Goal: Task Accomplishment & Management: Manage account settings

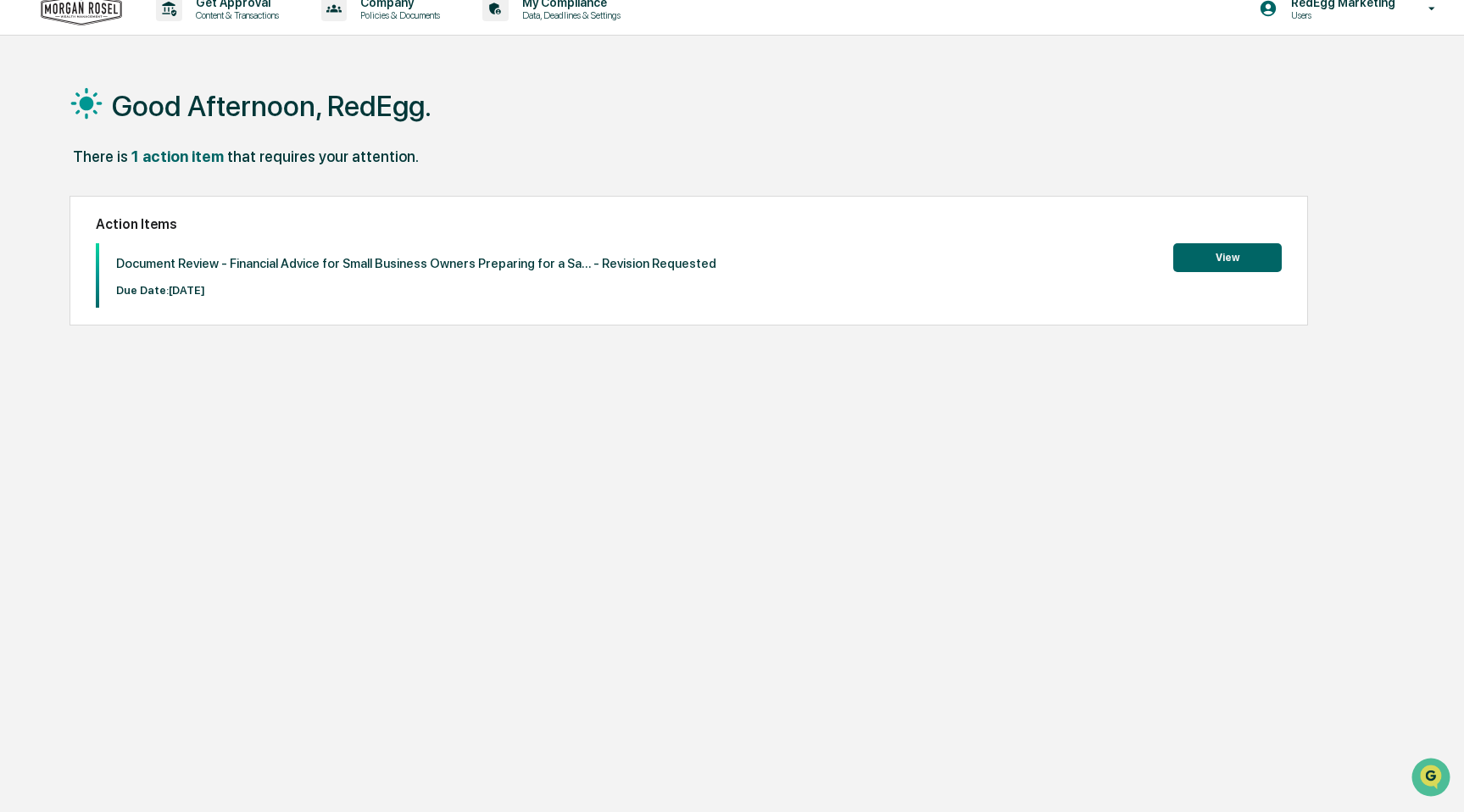
drag, startPoint x: 137, startPoint y: 155, endPoint x: 153, endPoint y: 157, distance: 16.1
click at [137, 155] on div "1 action item" at bounding box center [177, 156] width 92 height 18
click at [1221, 254] on button "View" at bounding box center [1228, 256] width 109 height 29
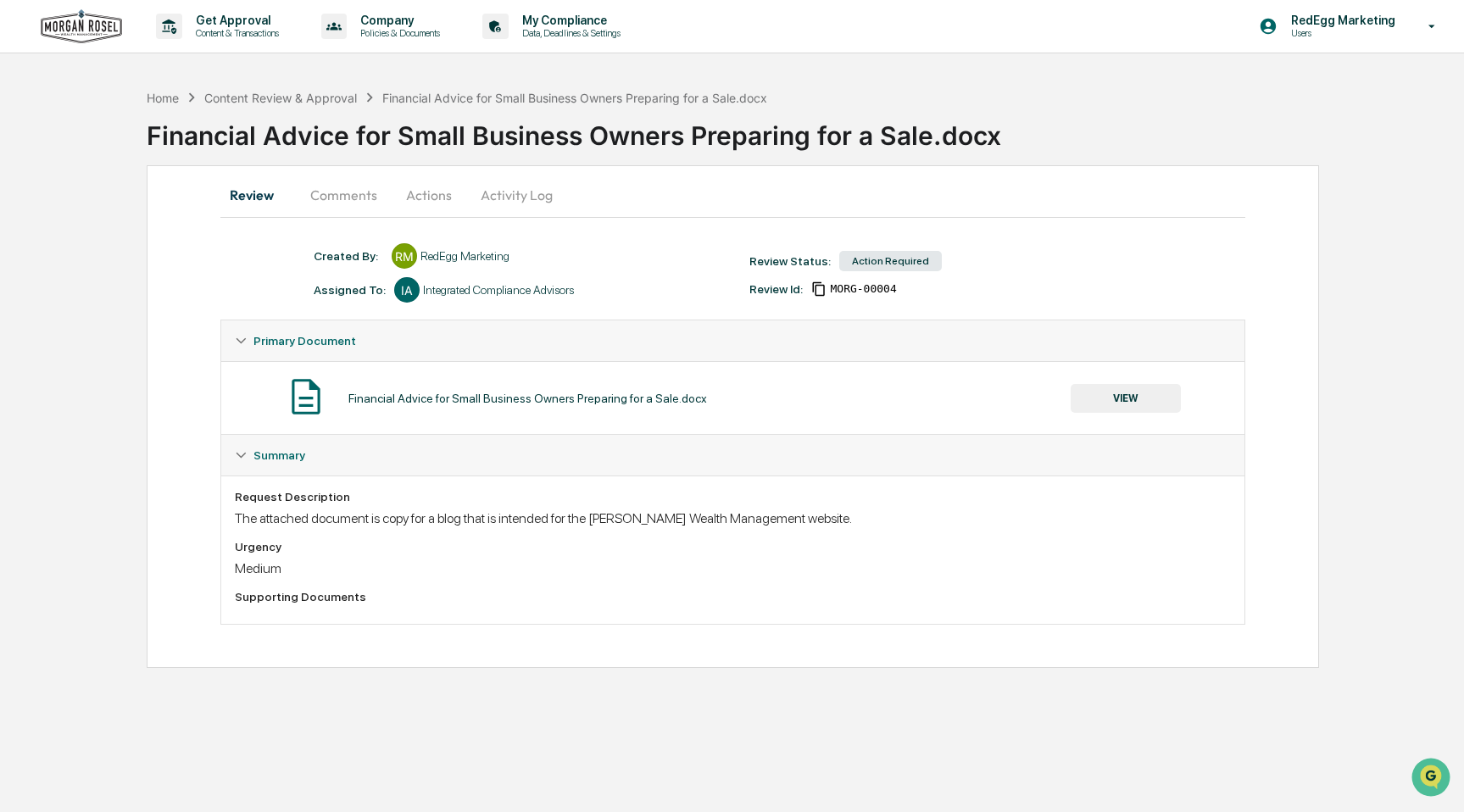
click at [483, 541] on div "Urgency" at bounding box center [732, 546] width 996 height 13
click at [353, 598] on div "Supporting Documents" at bounding box center [732, 597] width 996 height 13
drag, startPoint x: 270, startPoint y: 494, endPoint x: 320, endPoint y: 527, distance: 59.9
click at [270, 494] on div "Request Description" at bounding box center [732, 497] width 996 height 13
click at [325, 534] on div "Request Description The attached document is copy for a blog that is intended f…" at bounding box center [732, 550] width 996 height 120
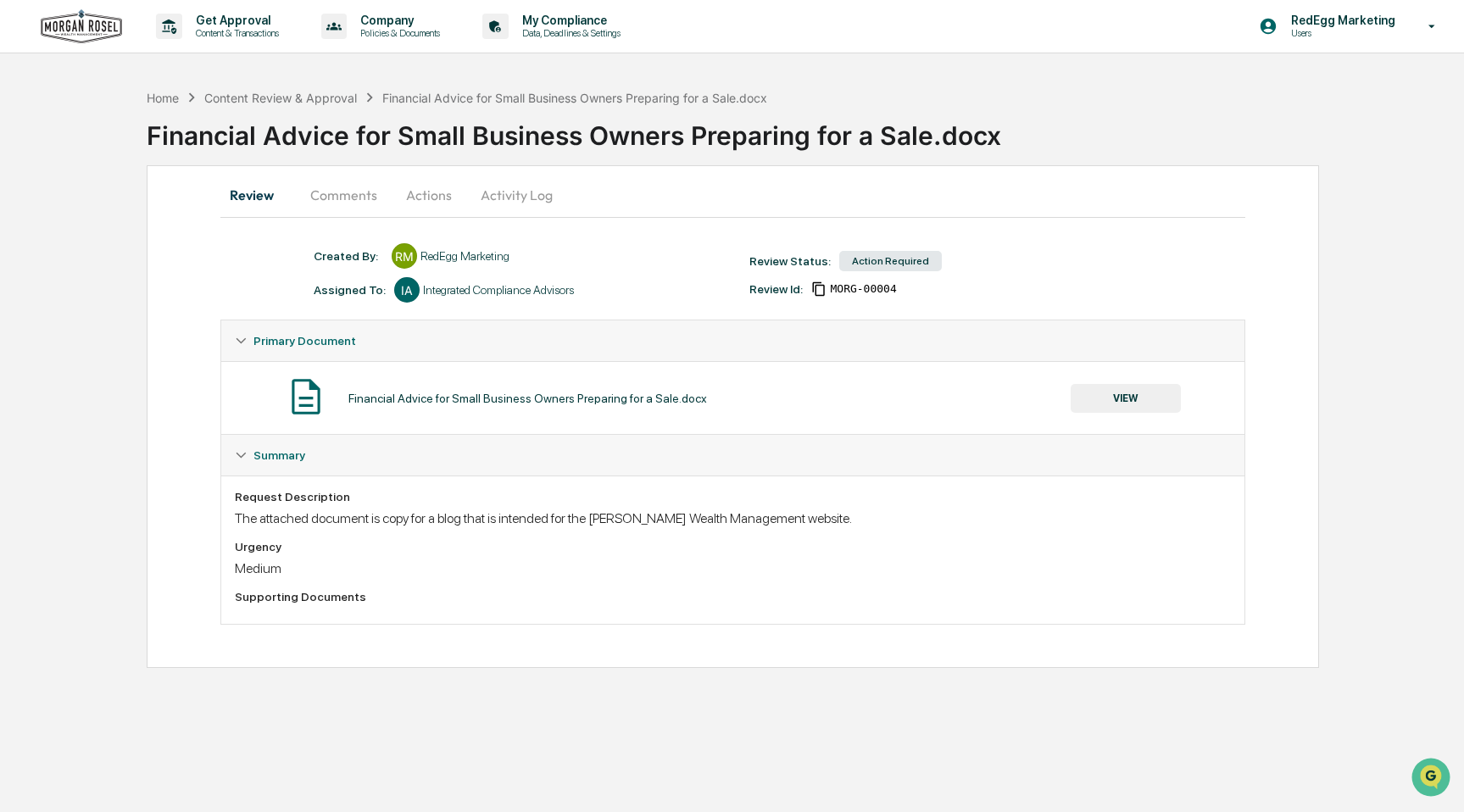
click at [344, 195] on button "Comments" at bounding box center [343, 194] width 94 height 41
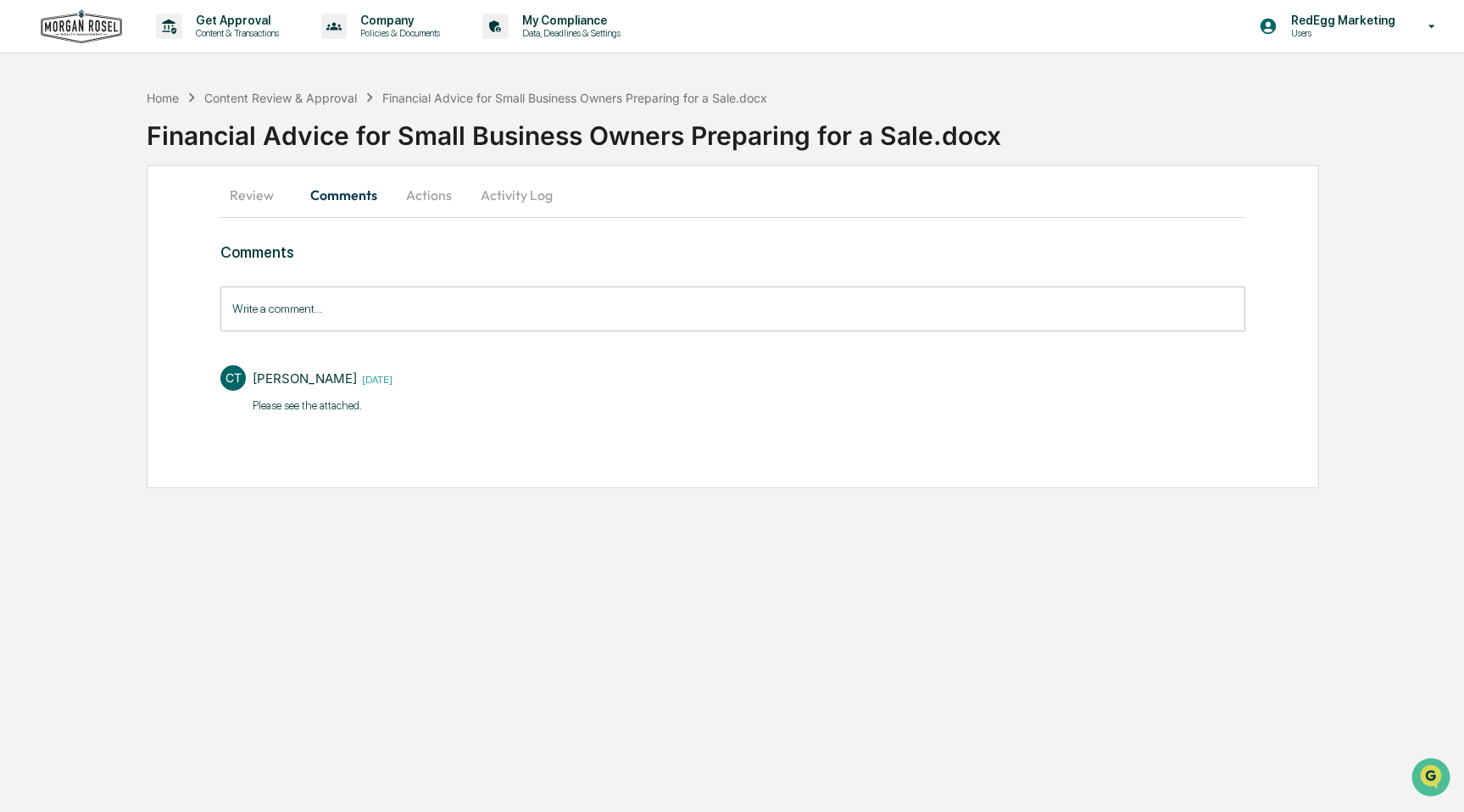
drag, startPoint x: 349, startPoint y: 398, endPoint x: 392, endPoint y: 395, distance: 43.1
click at [350, 399] on p "​Please see the attached." at bounding box center [322, 406] width 140 height 17
drag, startPoint x: 396, startPoint y: 392, endPoint x: 387, endPoint y: 376, distance: 18.4
click at [393, 392] on div "Catherine Teichert 1 day ago ​Please see the attached." at bounding box center [322, 392] width 140 height 54
click at [387, 376] on time "[DATE]" at bounding box center [374, 377] width 35 height 14
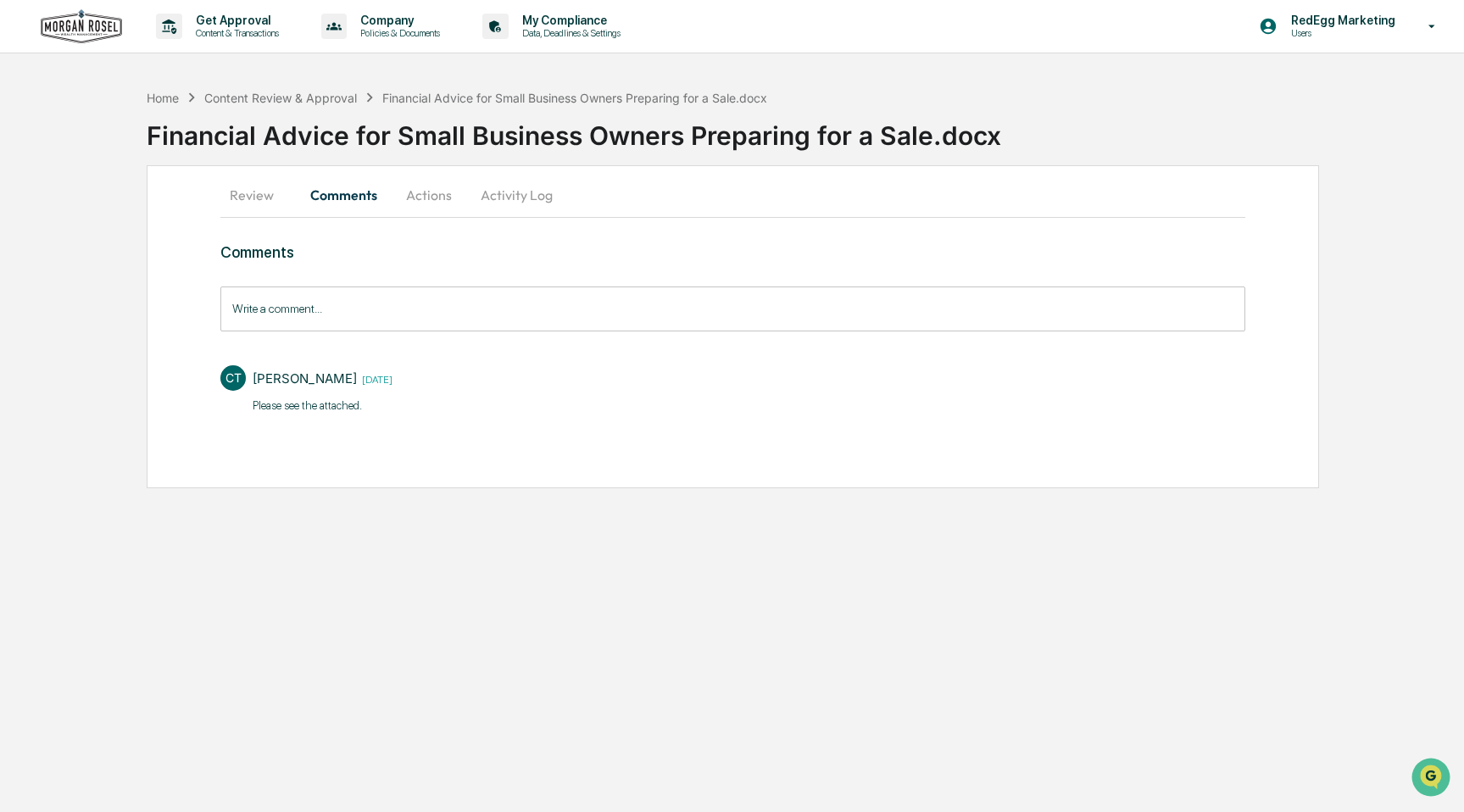
drag, startPoint x: 309, startPoint y: 410, endPoint x: 255, endPoint y: 366, distance: 69.7
click at [309, 410] on p "​Please see the attached." at bounding box center [322, 406] width 140 height 17
click at [251, 366] on div "CT Catherine Teichert 1 day ago ​Please see the attached." at bounding box center [732, 388] width 1025 height 63
drag, startPoint x: 244, startPoint y: 373, endPoint x: 478, endPoint y: 207, distance: 286.9
click at [285, 366] on div "CT Catherine Teichert 1 day ago ​Please see the attached." at bounding box center [732, 388] width 1025 height 63
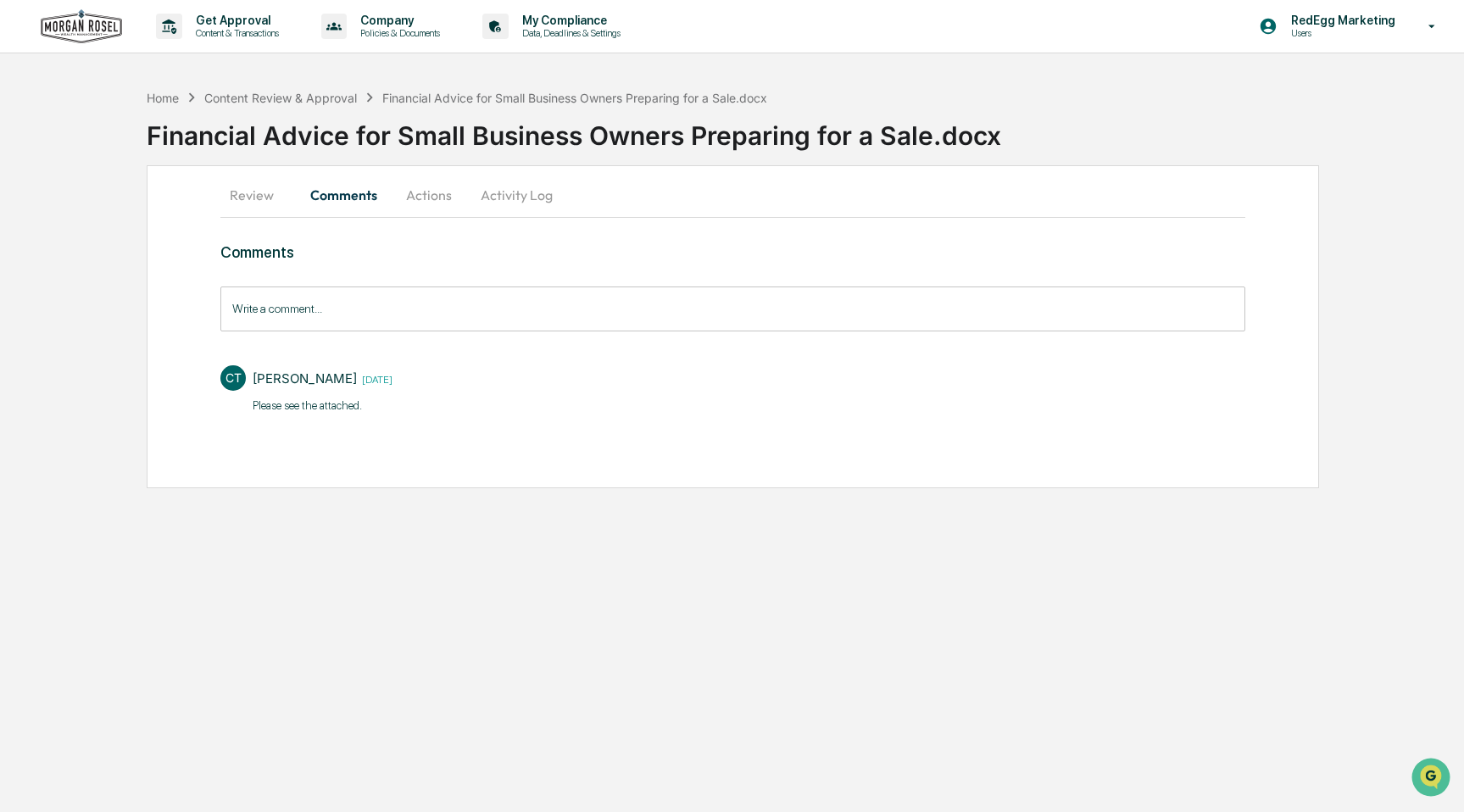
drag, startPoint x: 433, startPoint y: 213, endPoint x: 442, endPoint y: 218, distance: 10.3
click at [433, 213] on button "Actions" at bounding box center [429, 194] width 76 height 41
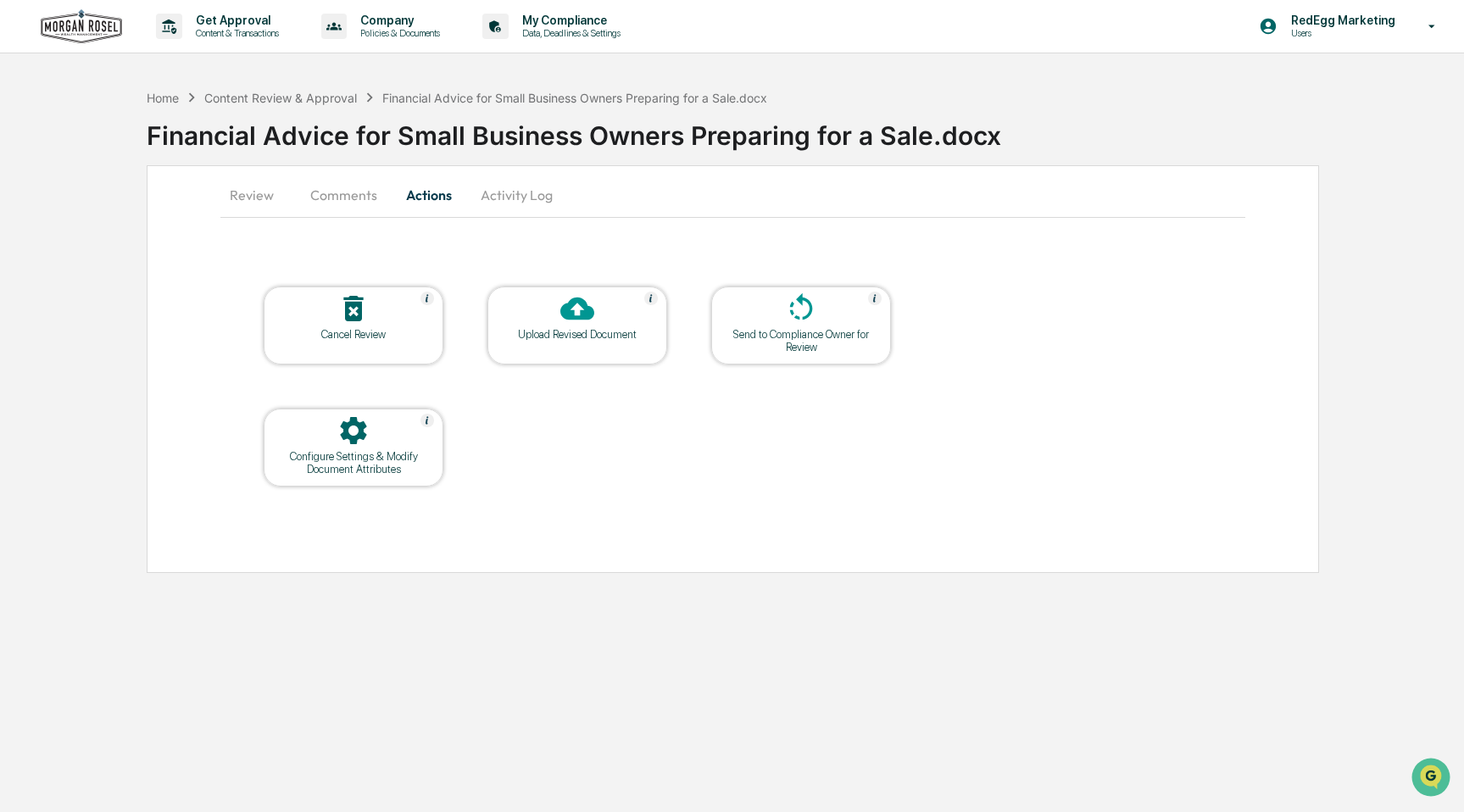
click at [373, 463] on div "Configure Settings & Modify Document Attributes" at bounding box center [354, 462] width 152 height 26
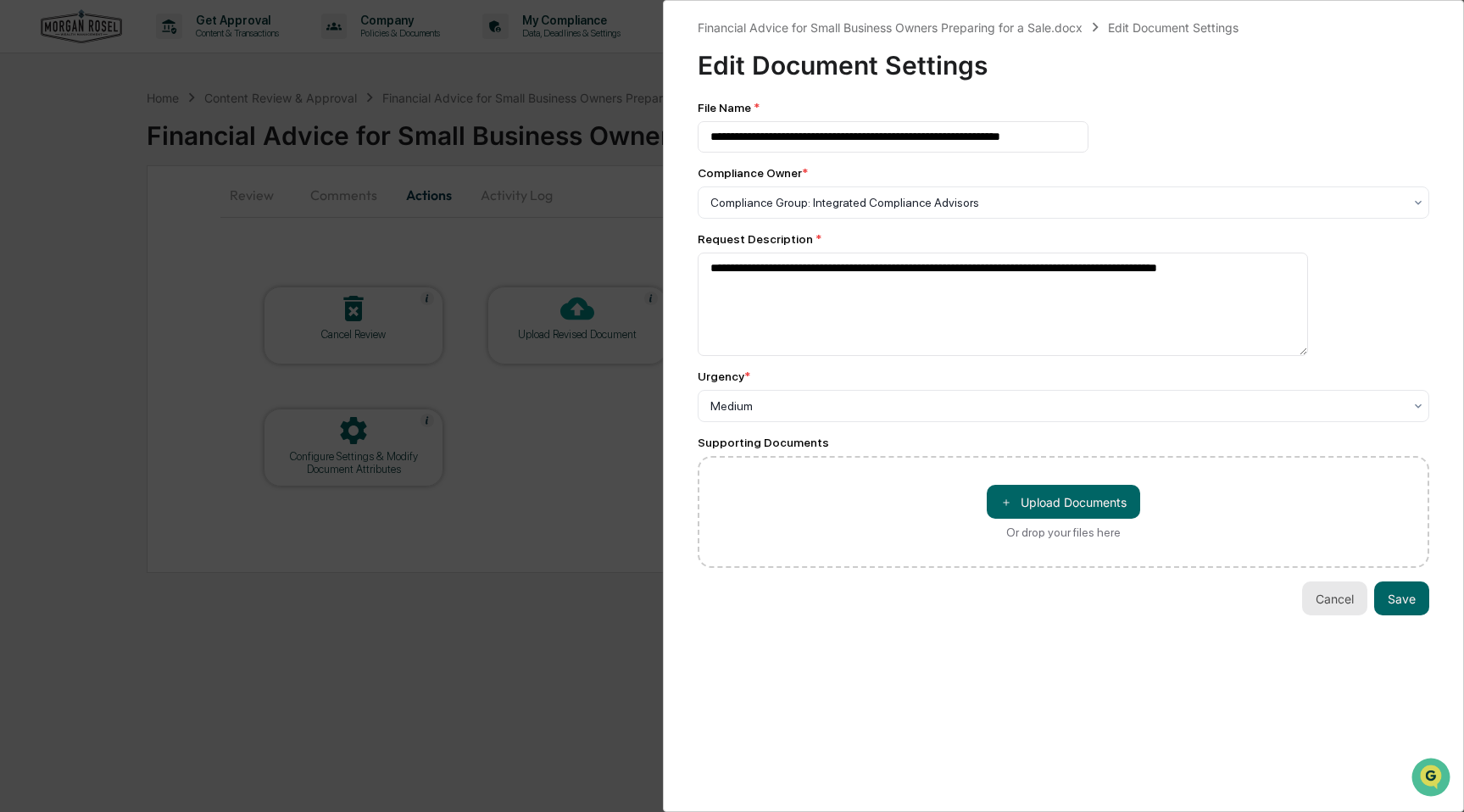
click at [1324, 611] on button "Cancel" at bounding box center [1334, 599] width 65 height 34
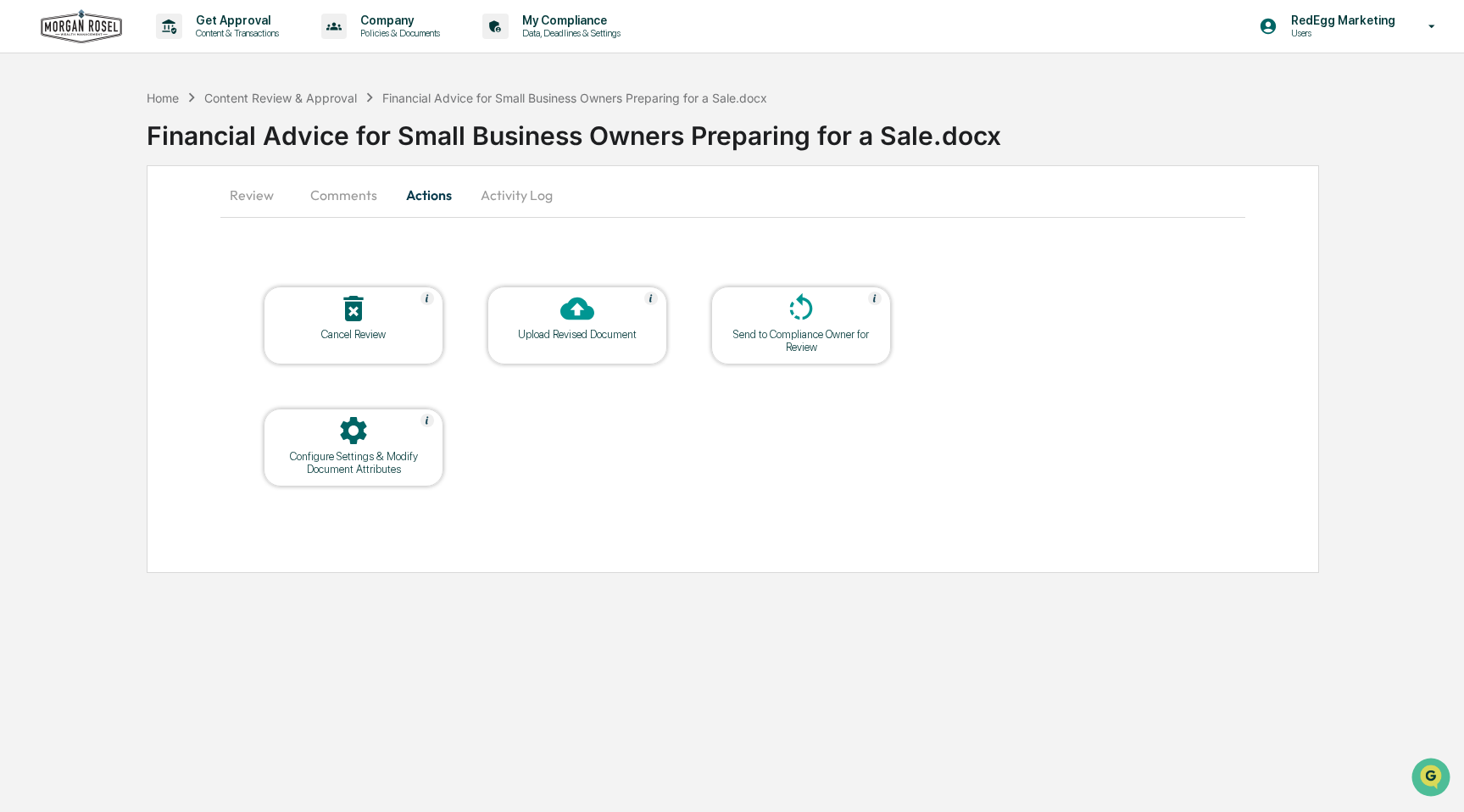
click at [800, 334] on div "Send to Compliance Owner for Review" at bounding box center [801, 340] width 152 height 26
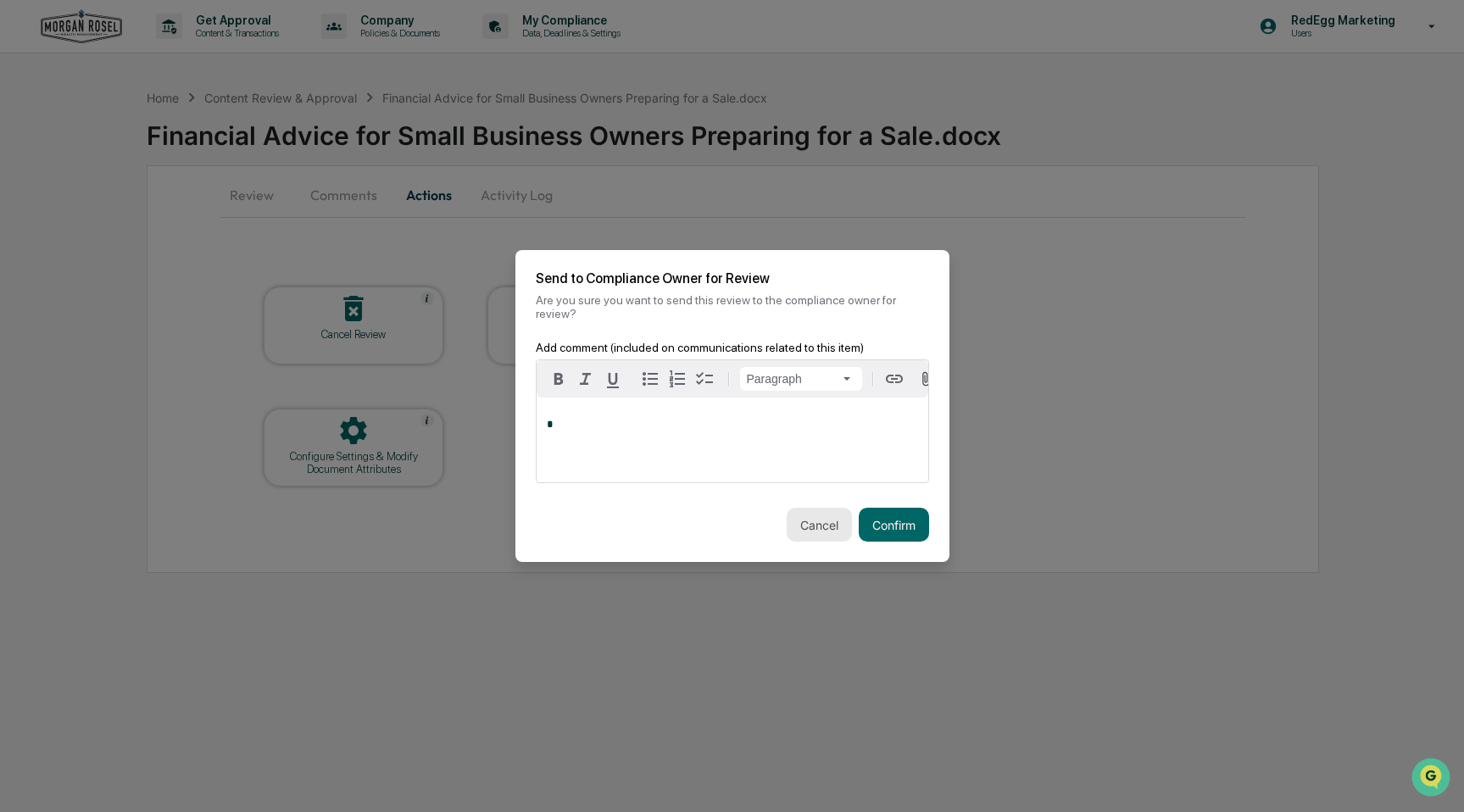
click at [814, 537] on button "Cancel" at bounding box center [819, 525] width 65 height 34
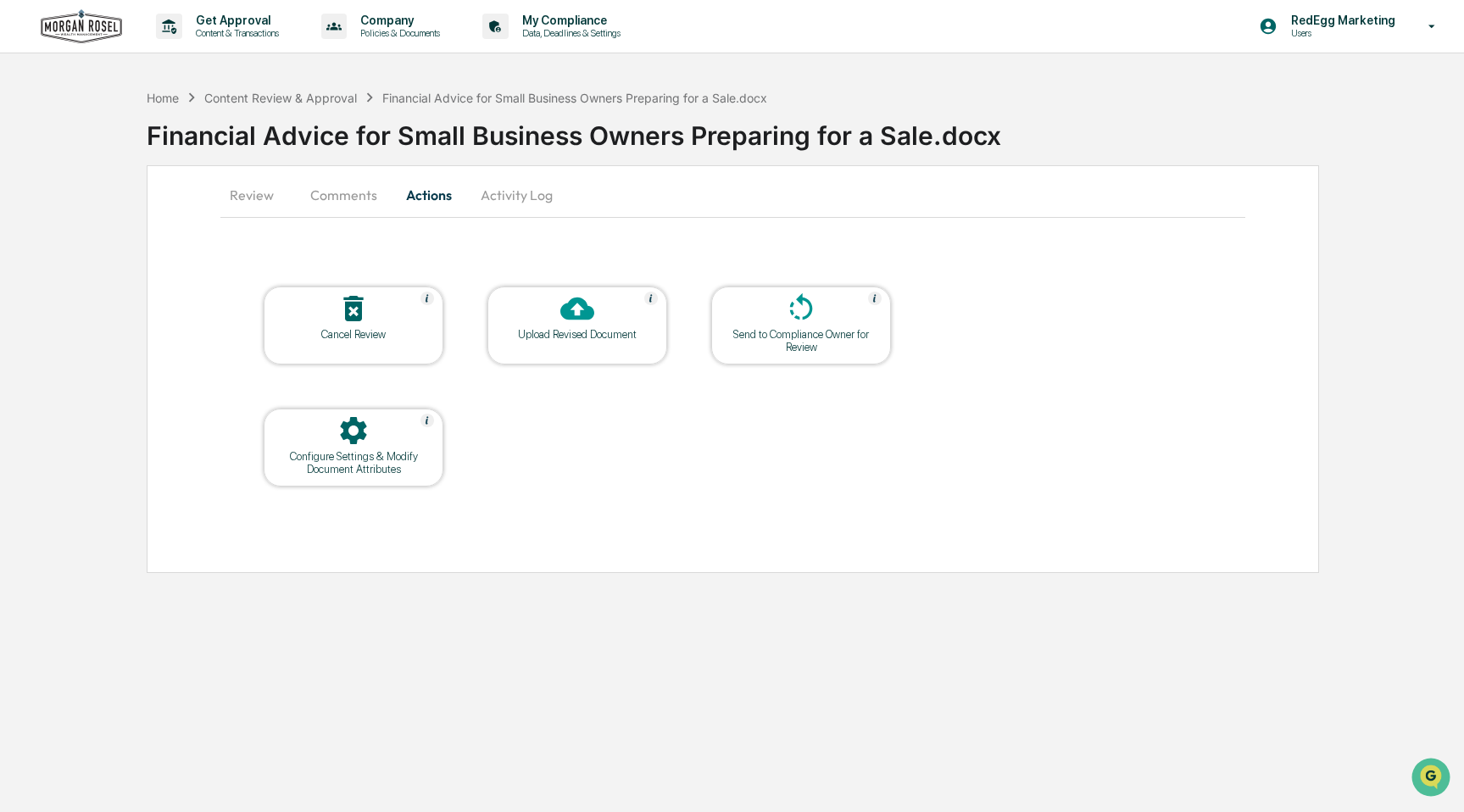
click at [584, 325] on div at bounding box center [578, 310] width 170 height 36
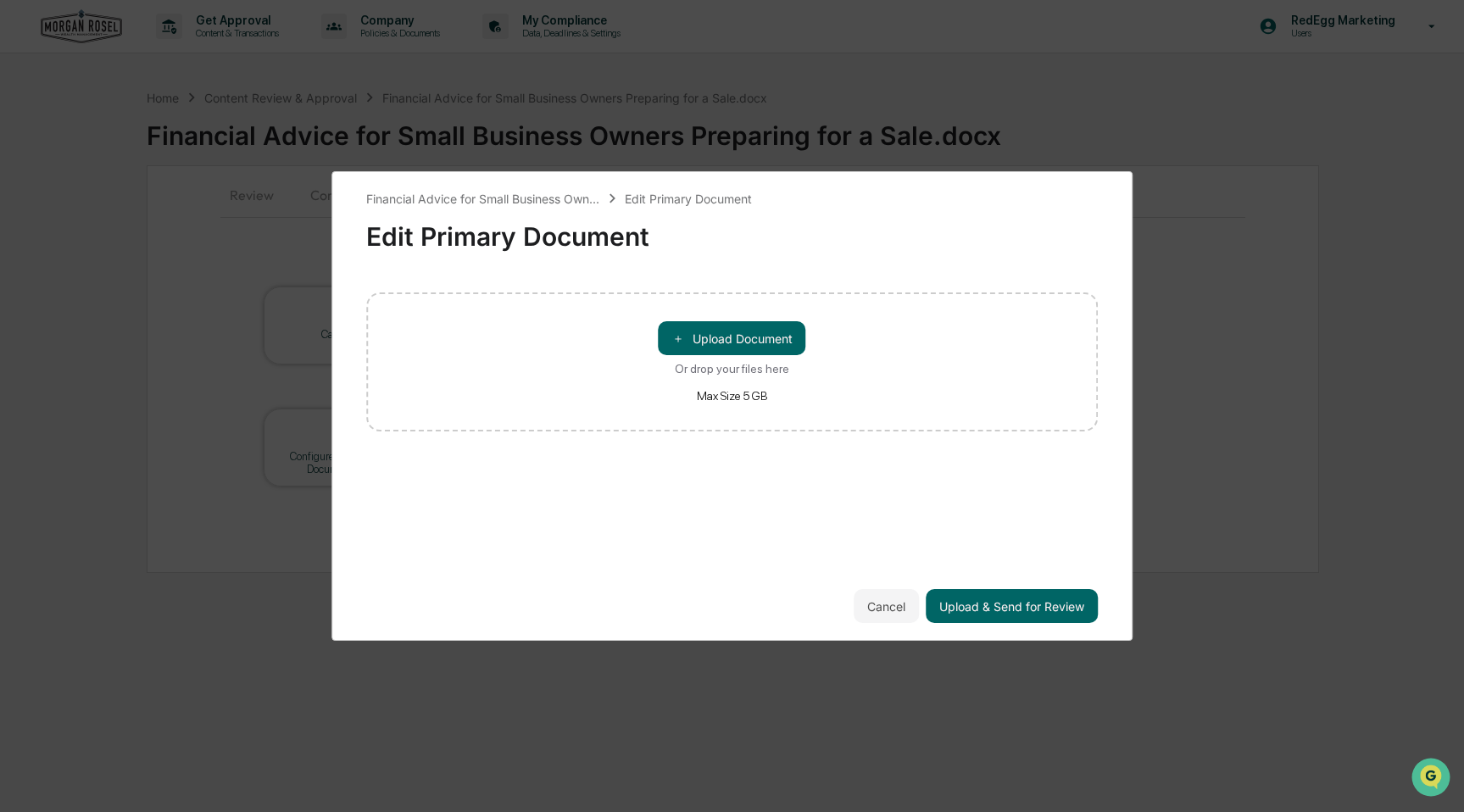
click at [884, 613] on button "Cancel" at bounding box center [885, 606] width 65 height 34
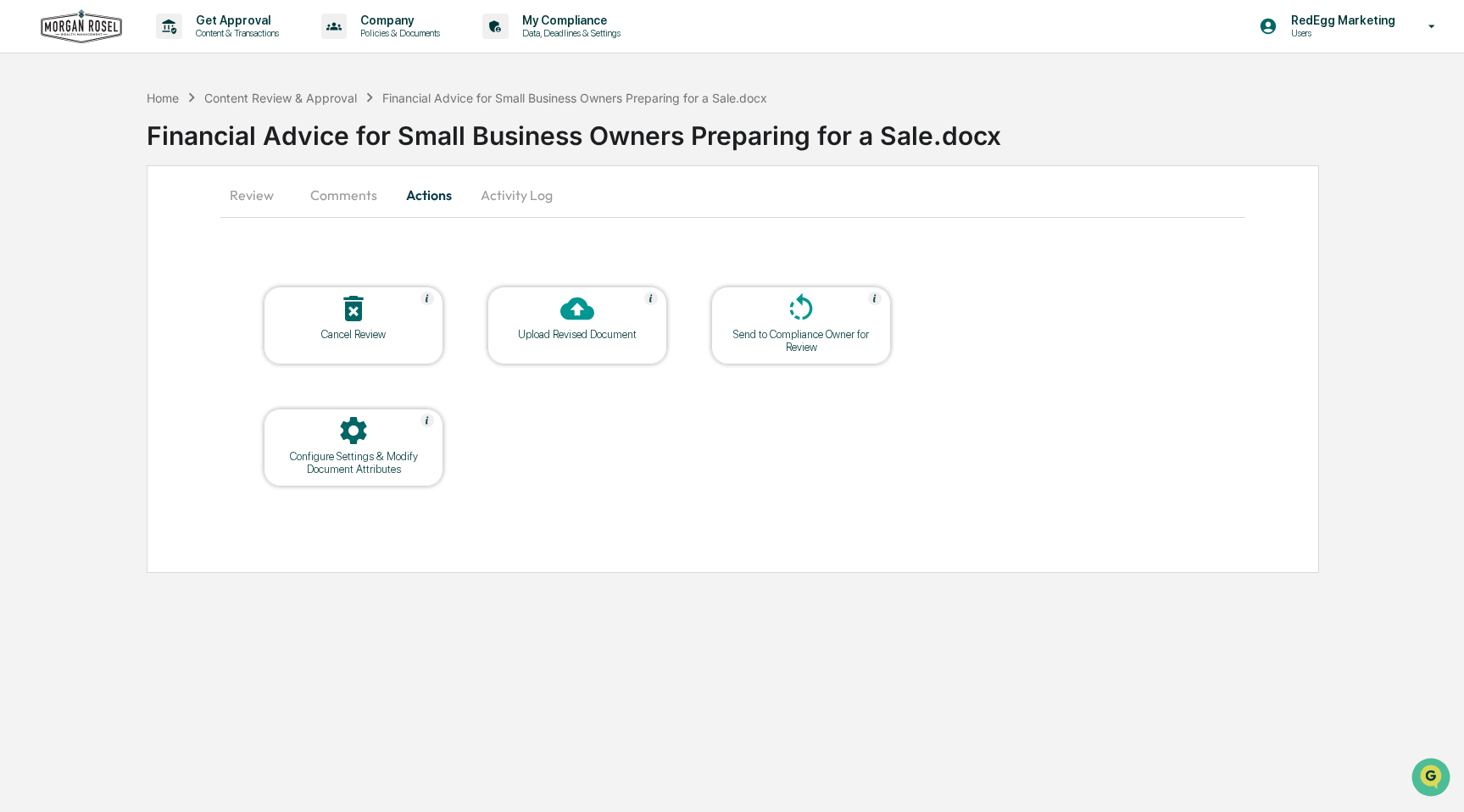
click at [513, 204] on button "Activity Log" at bounding box center [517, 194] width 99 height 41
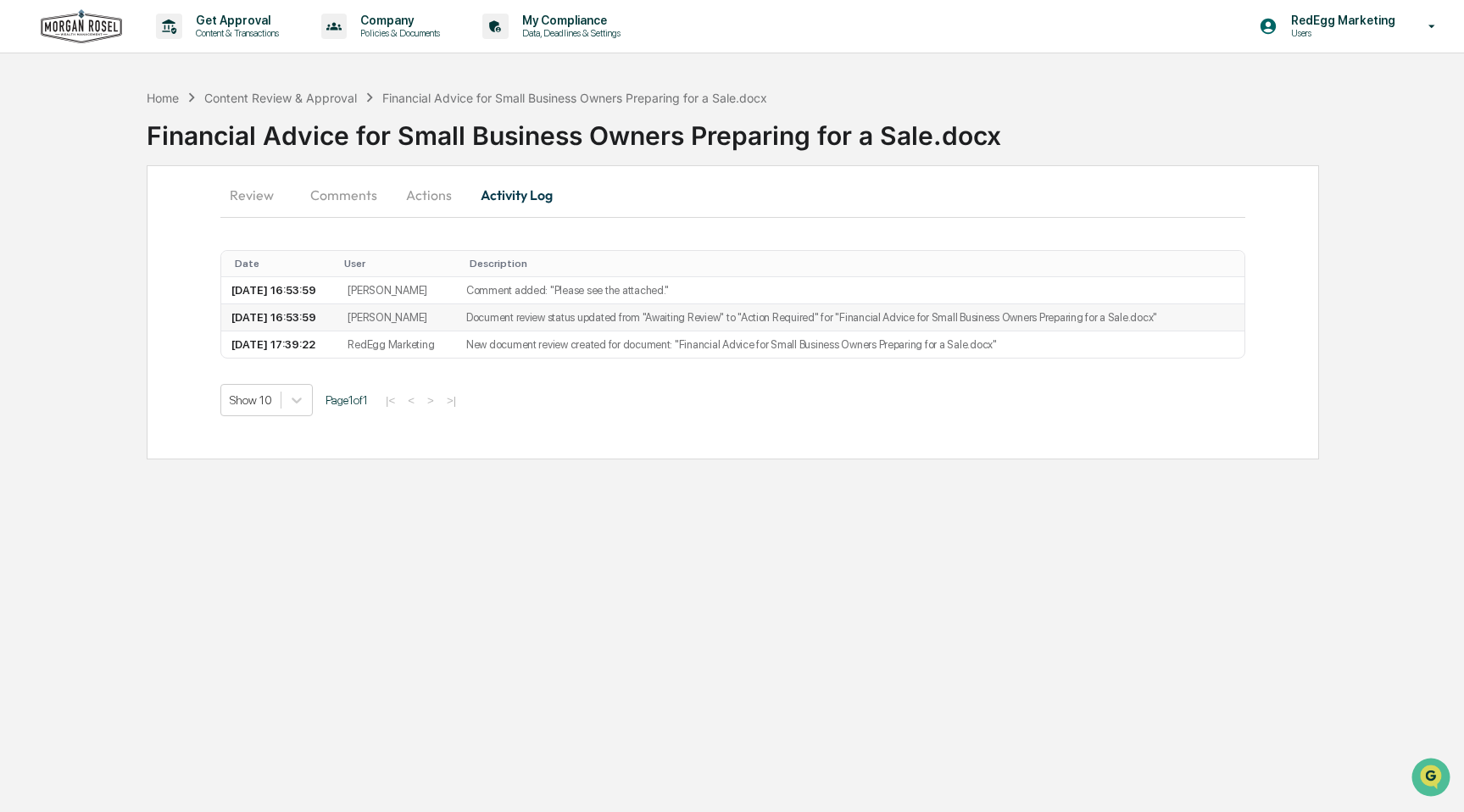
click at [259, 319] on td "[DATE] 16:53:59" at bounding box center [279, 317] width 116 height 27
click at [496, 290] on td "Comment added: "​Please see the attached."" at bounding box center [849, 291] width 788 height 27
click at [522, 317] on td "Document review status updated from "Awaiting Review" to "Action Required" for …" at bounding box center [849, 317] width 788 height 27
click at [524, 340] on td "New document review created for document: "Financial Advice for Small Business …" at bounding box center [849, 345] width 788 height 27
drag, startPoint x: 521, startPoint y: 279, endPoint x: 504, endPoint y: 276, distance: 17.3
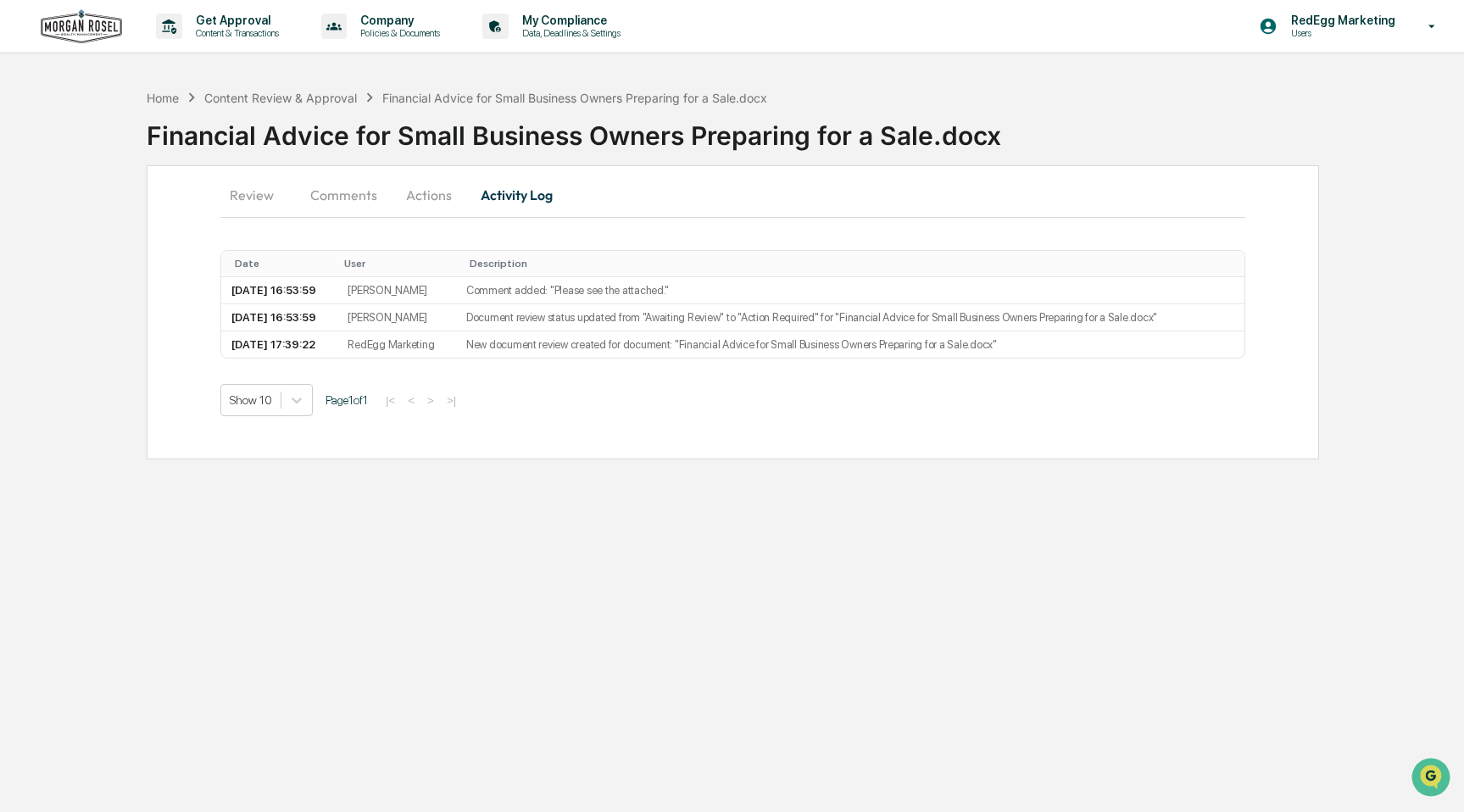
click at [521, 279] on td "Comment added: "​Please see the attached."" at bounding box center [849, 291] width 788 height 27
click at [344, 193] on button "Comments" at bounding box center [343, 194] width 94 height 41
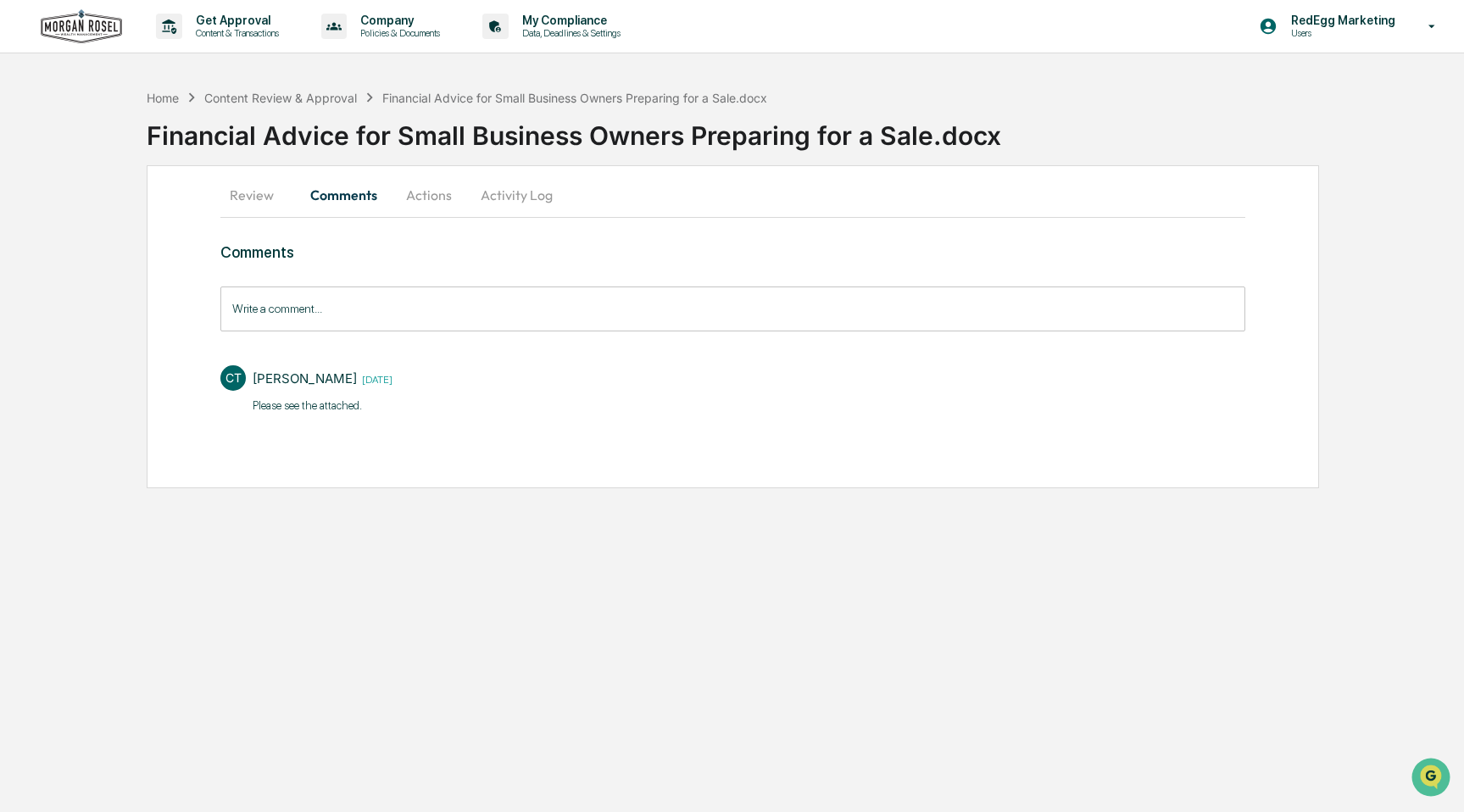
click at [310, 433] on div "Comments Write a comment... Write a comment... CT Catherine Teichert 1 day ago …" at bounding box center [732, 360] width 1025 height 235
drag, startPoint x: 310, startPoint y: 423, endPoint x: 295, endPoint y: 410, distance: 19.8
click at [310, 423] on div "Comments Write a comment... Write a comment... CT Catherine Teichert 1 day ago …" at bounding box center [732, 360] width 1025 height 235
click at [281, 401] on p "​Please see the attached." at bounding box center [322, 406] width 140 height 17
click at [288, 412] on p "​Please see the attached." at bounding box center [322, 406] width 140 height 17
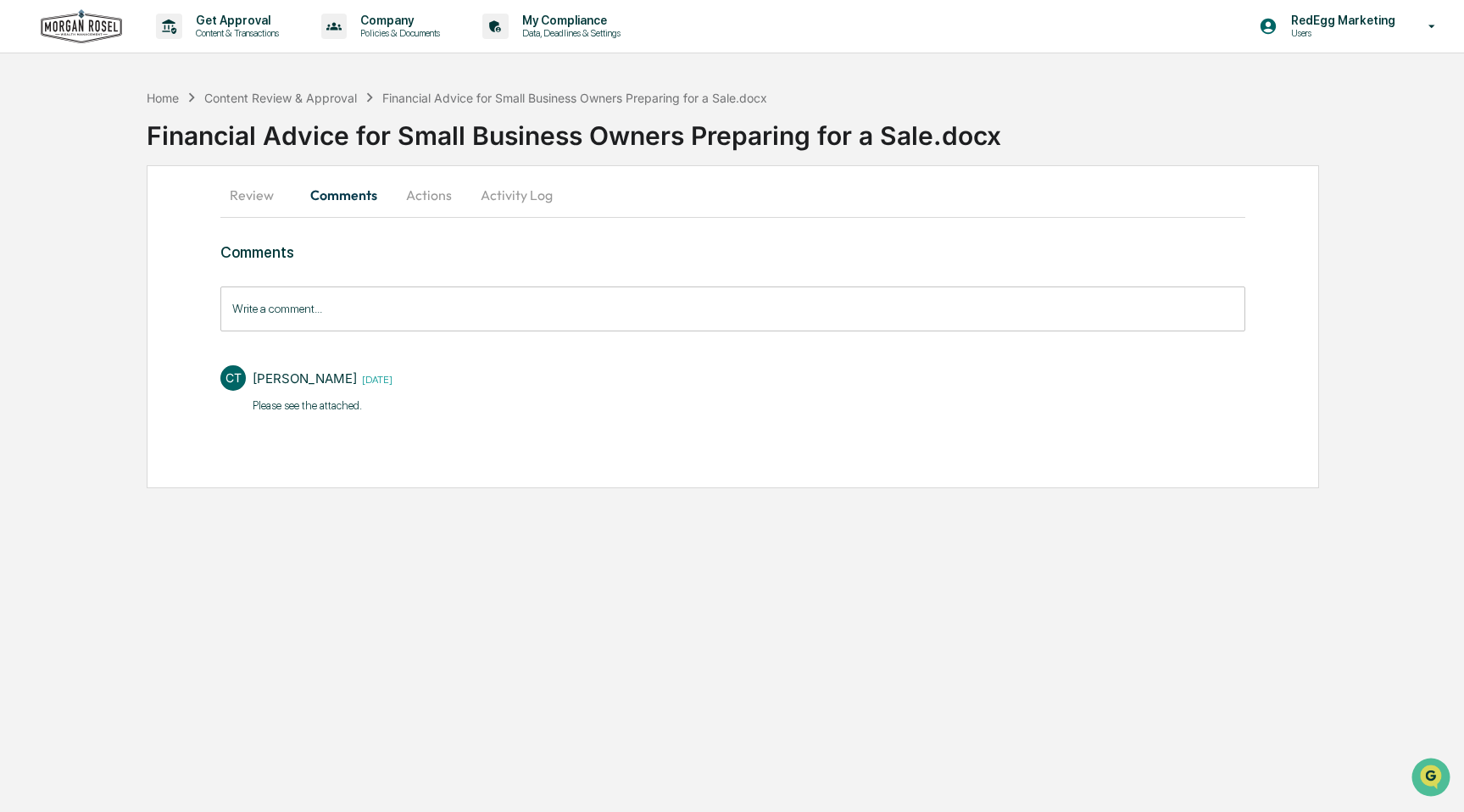
click at [247, 191] on button "Review" at bounding box center [258, 194] width 76 height 41
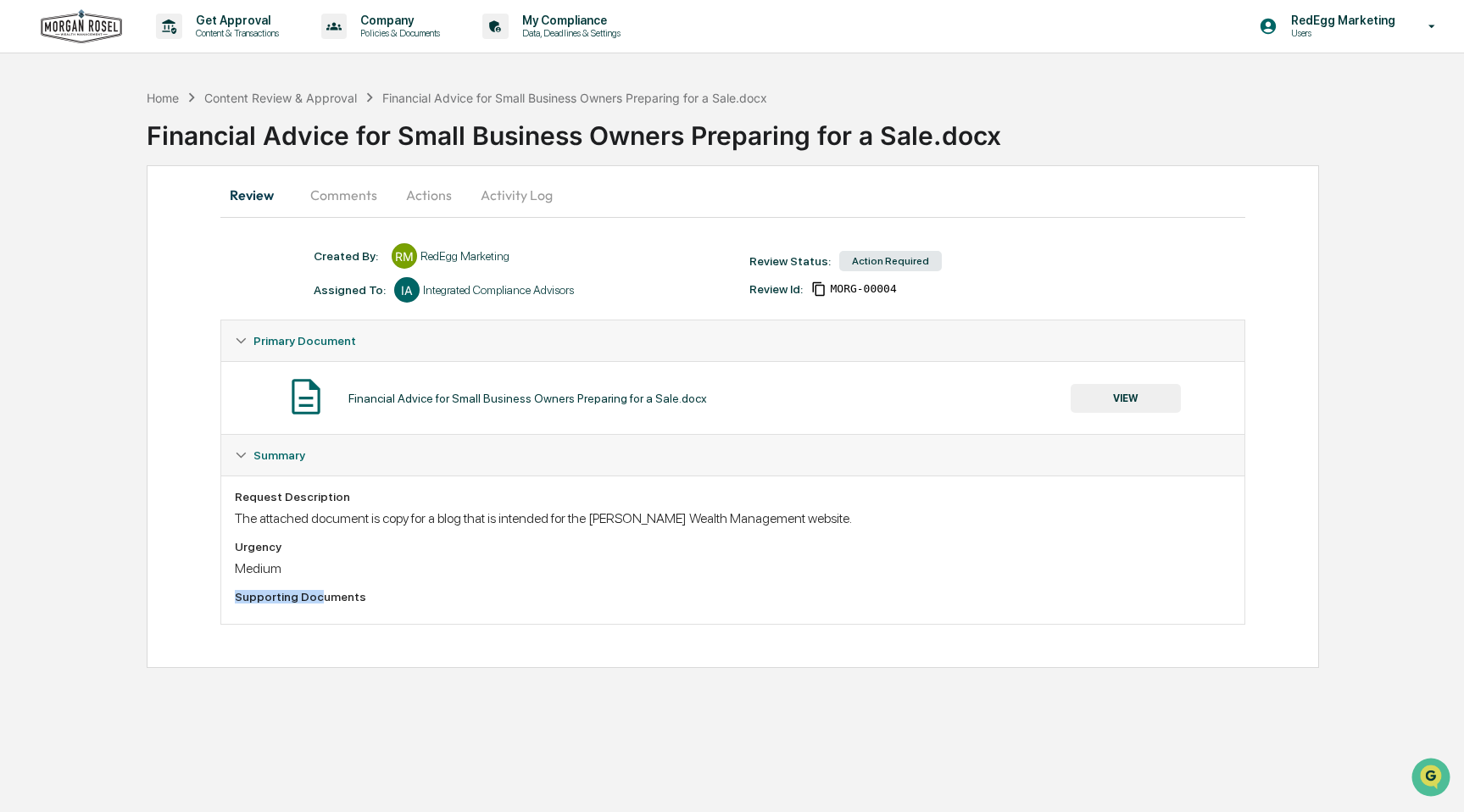
click at [320, 592] on div "Request Description The attached document is copy for a blog that is intended f…" at bounding box center [732, 550] width 996 height 120
click at [277, 539] on div "Urgency" at bounding box center [732, 546] width 996 height 13
click at [622, 33] on p "Data, Deadlines & Settings" at bounding box center [569, 32] width 120 height 11
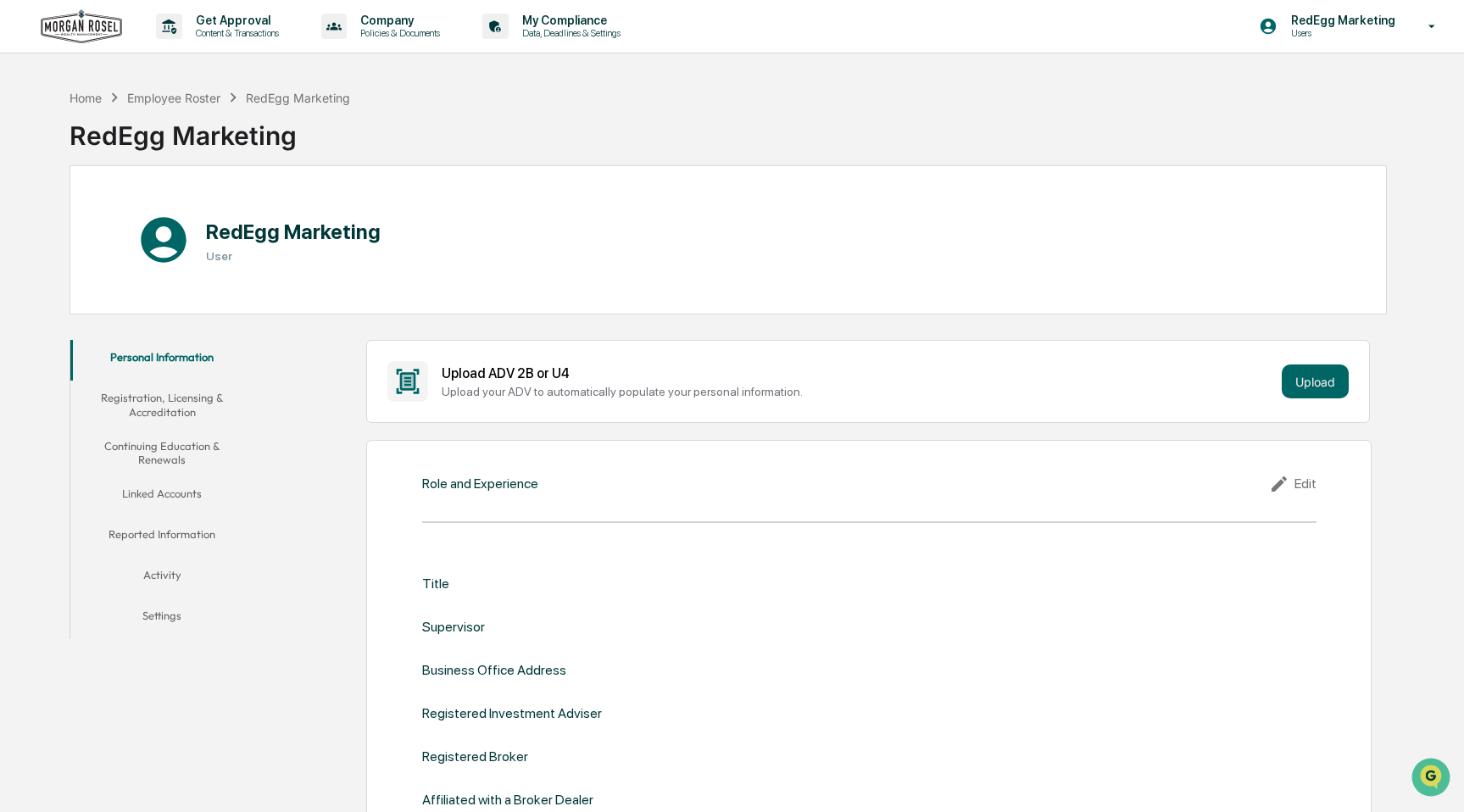
click at [173, 573] on button "Activity" at bounding box center [162, 578] width 184 height 41
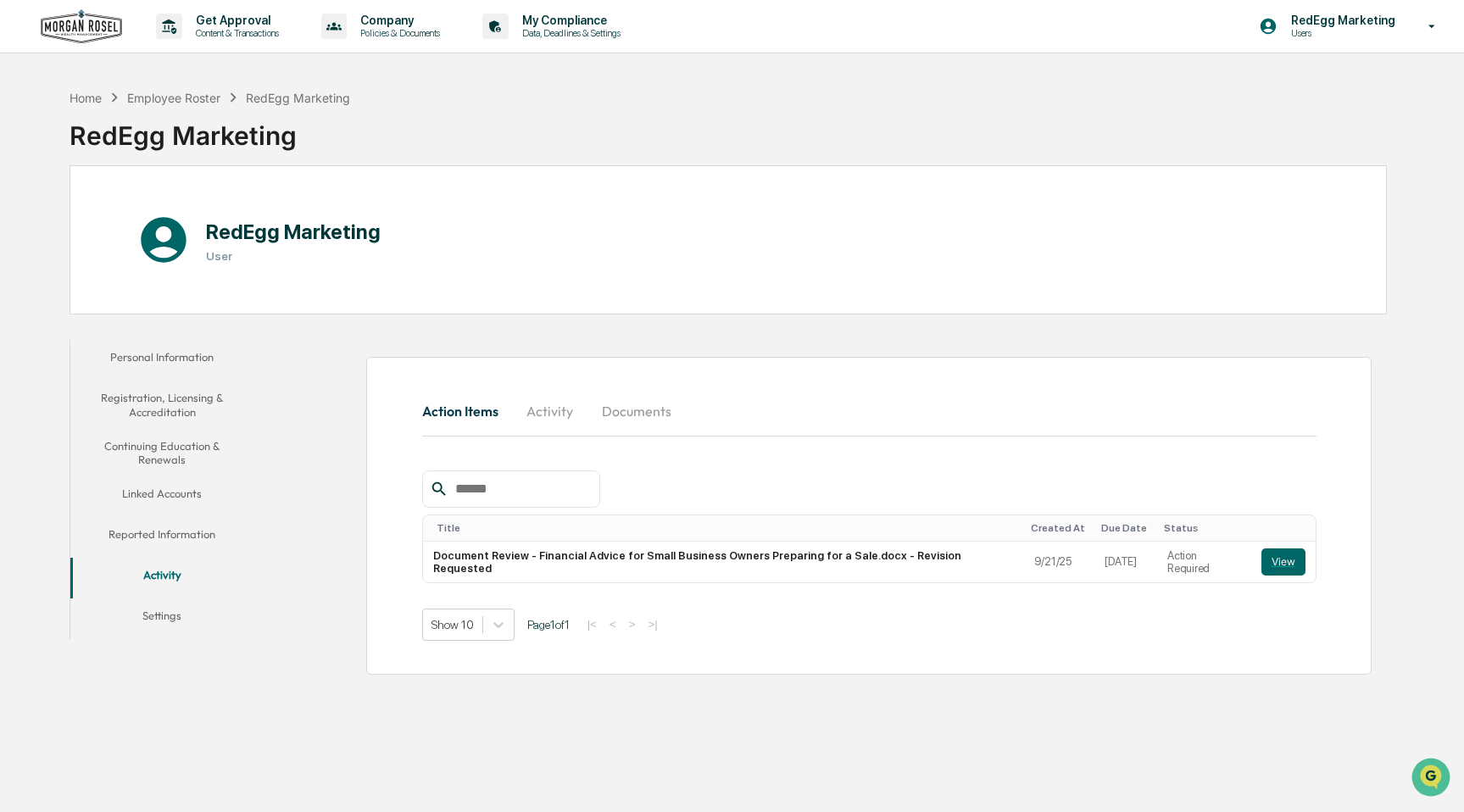
click at [627, 411] on button "Documents" at bounding box center [636, 411] width 96 height 41
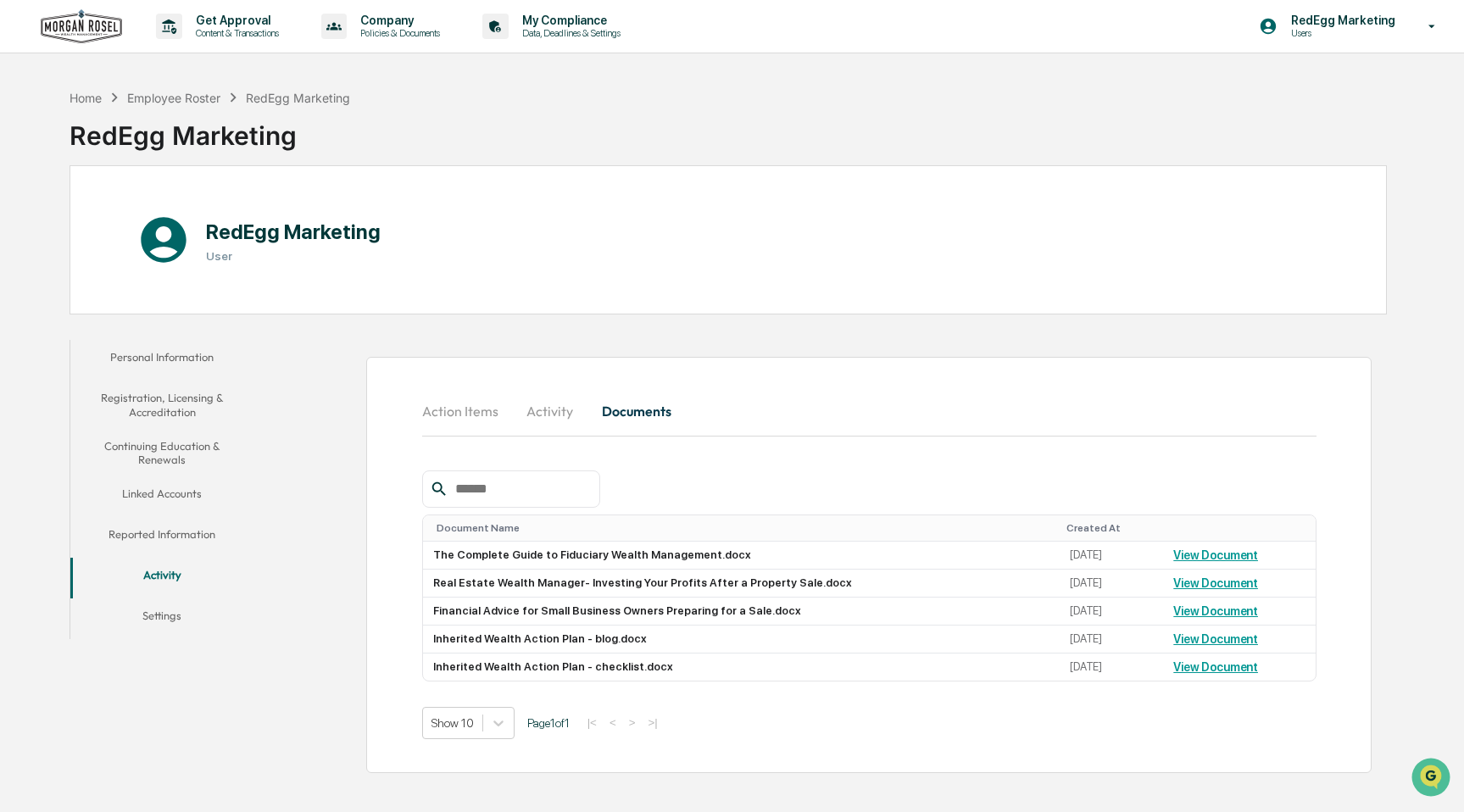
click at [458, 404] on button "Action Items" at bounding box center [467, 411] width 90 height 41
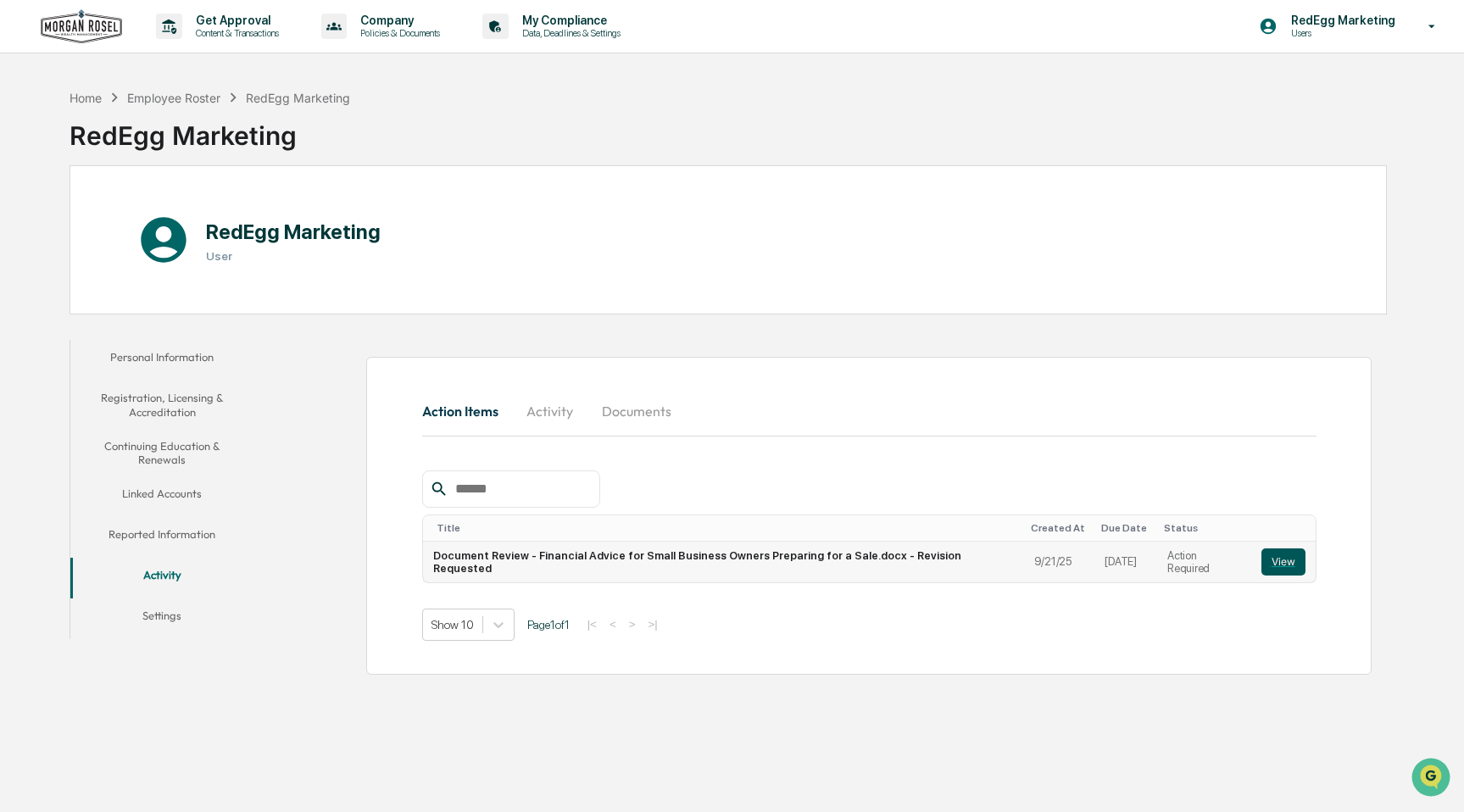
click at [1282, 562] on button "View" at bounding box center [1283, 561] width 44 height 27
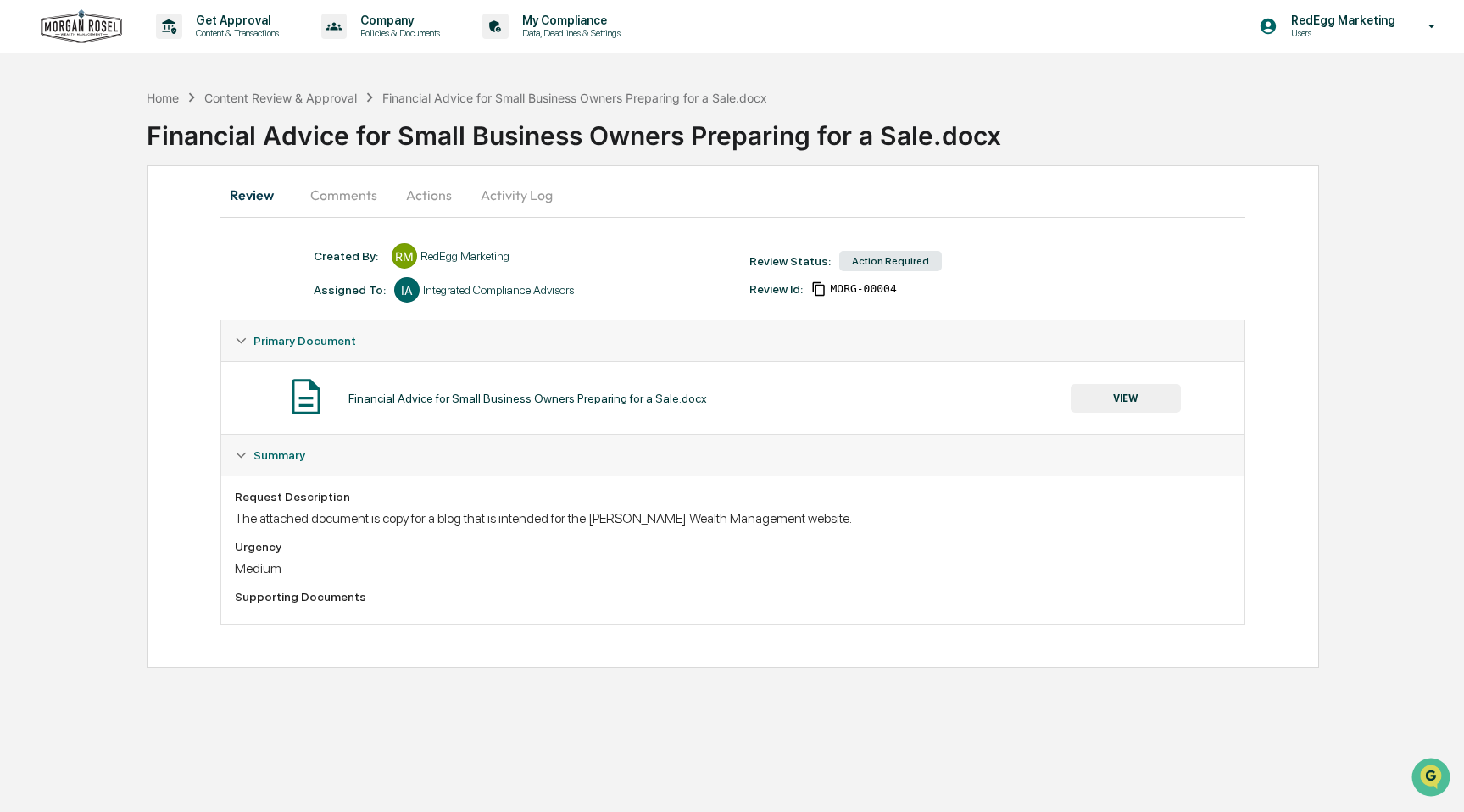
click at [338, 186] on button "Comments" at bounding box center [343, 194] width 94 height 41
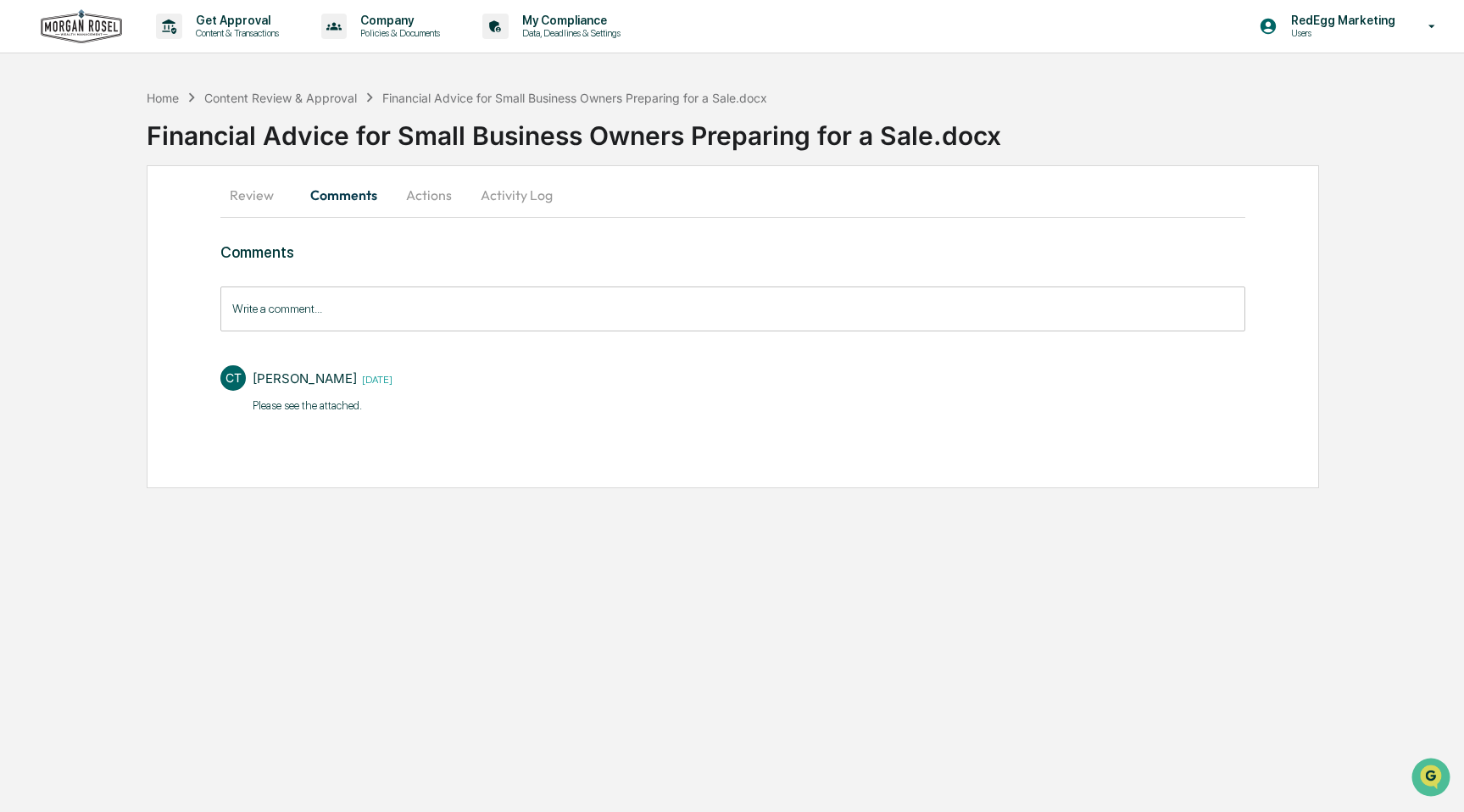
click at [254, 198] on button "Review" at bounding box center [258, 194] width 76 height 41
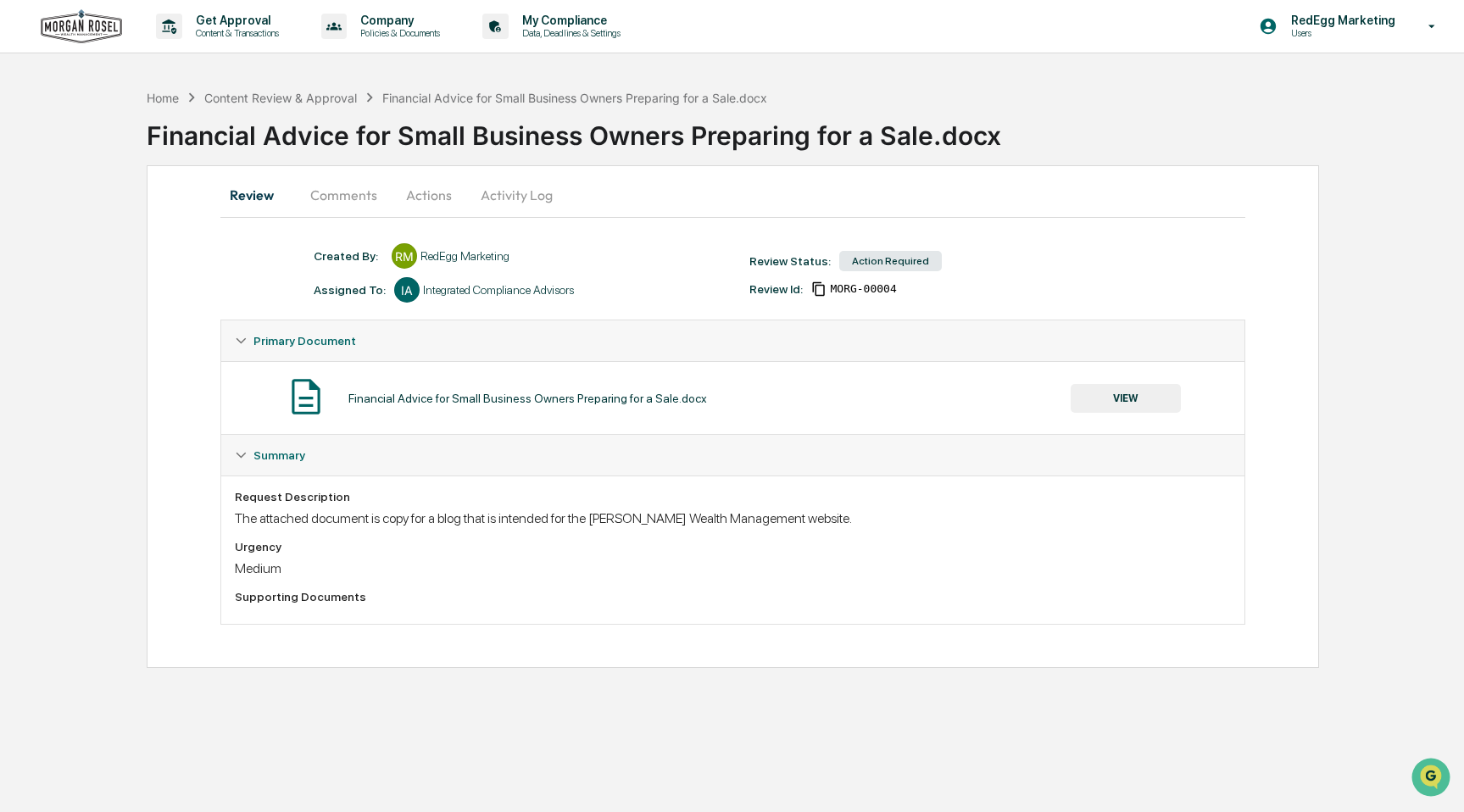
drag, startPoint x: 892, startPoint y: 264, endPoint x: 630, endPoint y: 226, distance: 264.7
click at [891, 264] on div "Action Required" at bounding box center [890, 260] width 103 height 20
click at [532, 202] on button "Activity Log" at bounding box center [517, 194] width 99 height 41
